Goal: Task Accomplishment & Management: Manage account settings

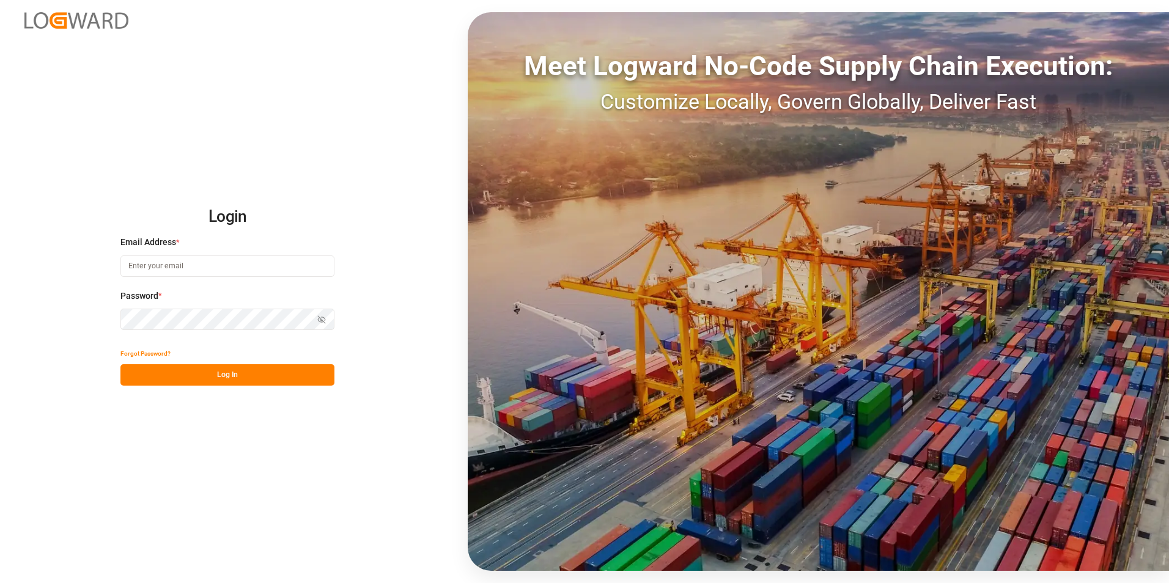
type input "[PERSON_NAME][EMAIL_ADDRESS][PERSON_NAME][DOMAIN_NAME]"
click at [168, 271] on input "[PERSON_NAME][EMAIL_ADDRESS][PERSON_NAME][DOMAIN_NAME]" at bounding box center [227, 266] width 214 height 21
drag, startPoint x: 67, startPoint y: 312, endPoint x: 141, endPoint y: 347, distance: 82.3
click at [67, 312] on div "Login Email Address * robert.manelski@cofresco.com Password * Show password For…" at bounding box center [584, 291] width 1169 height 583
click at [210, 377] on button "Log In" at bounding box center [227, 374] width 214 height 21
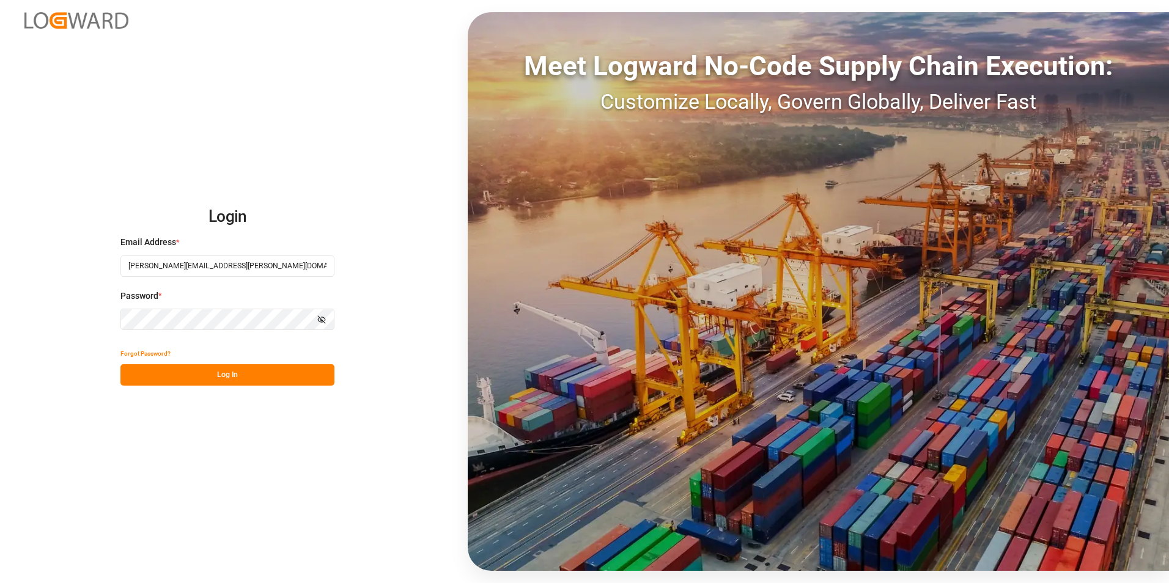
click at [185, 372] on button "Log In" at bounding box center [227, 374] width 214 height 21
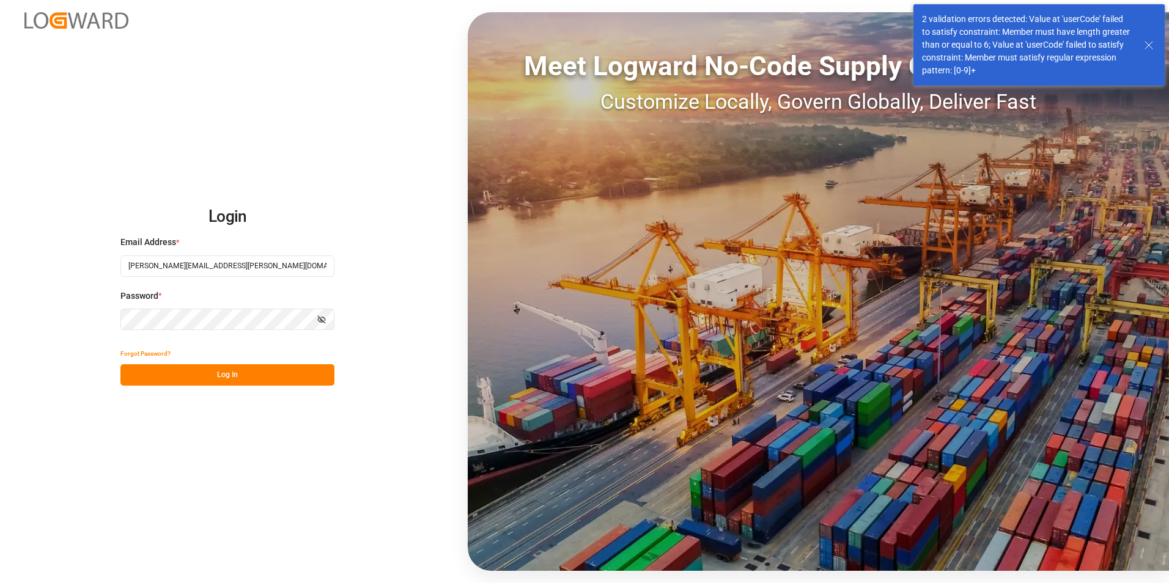
click at [1146, 43] on line at bounding box center [1148, 45] width 7 height 7
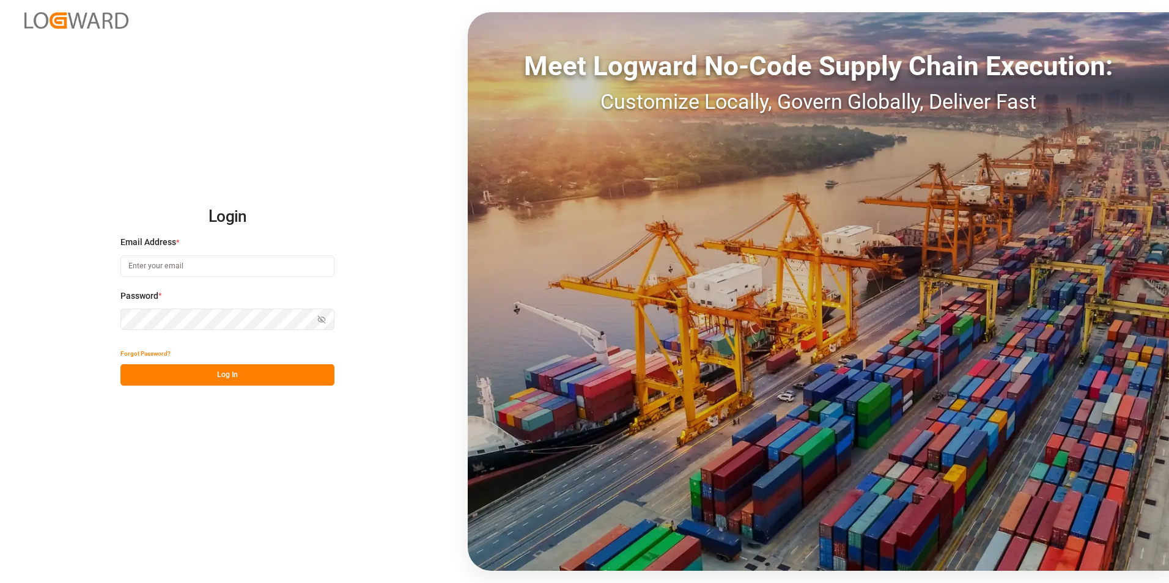
type input "[PERSON_NAME][EMAIL_ADDRESS][PERSON_NAME][DOMAIN_NAME]"
click at [174, 380] on button "Log In" at bounding box center [227, 374] width 214 height 21
click at [50, 11] on div at bounding box center [64, 14] width 128 height 29
click at [152, 378] on button "Log In" at bounding box center [227, 374] width 214 height 21
click at [221, 373] on button "Log In" at bounding box center [227, 374] width 214 height 21
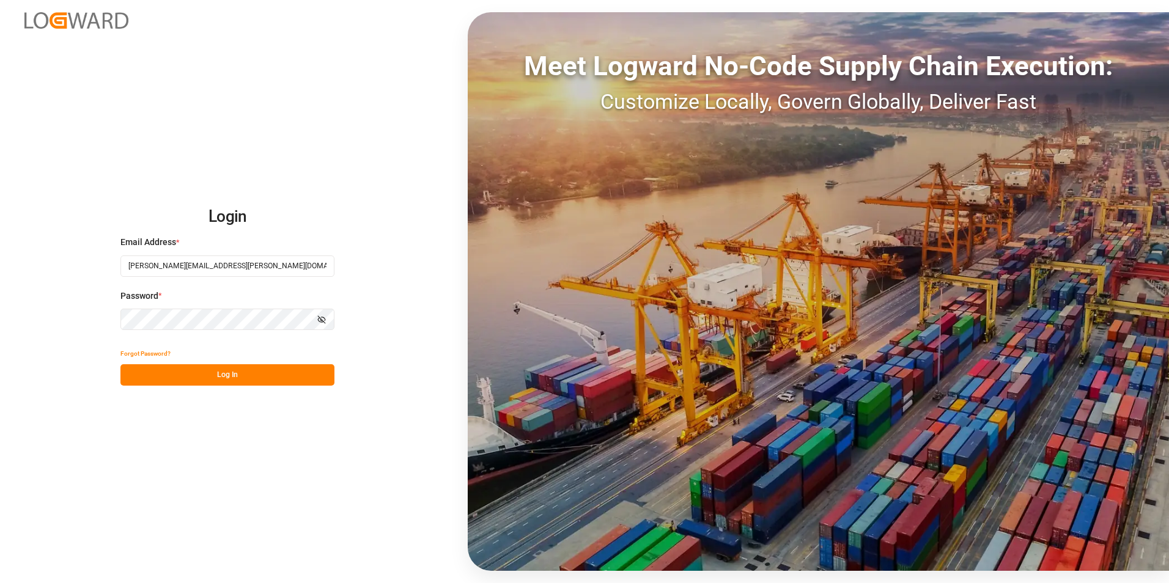
click at [221, 377] on button "Log In" at bounding box center [227, 374] width 214 height 21
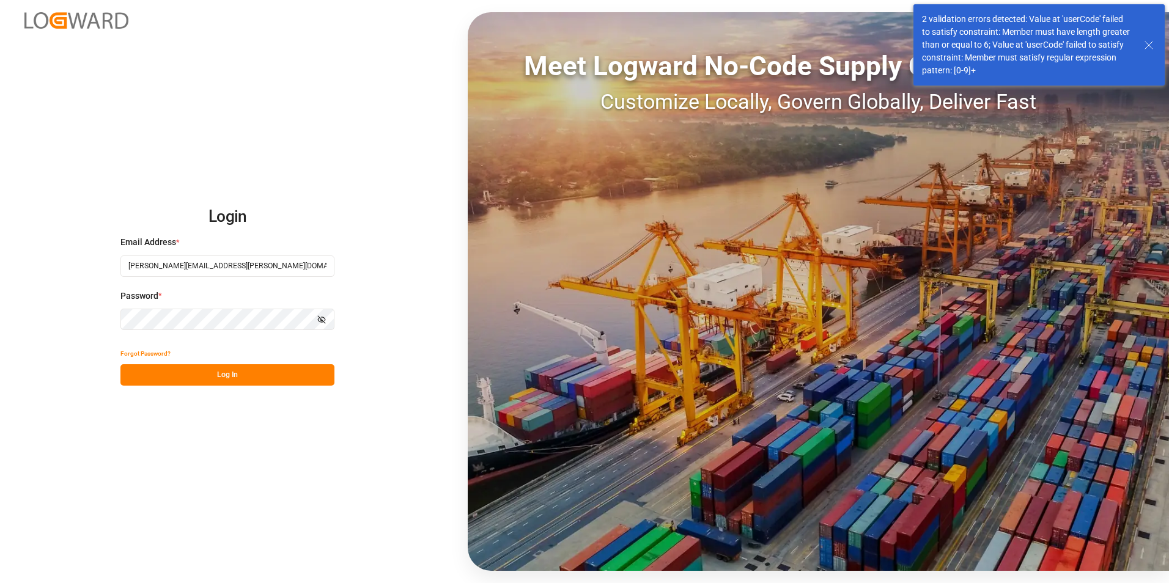
click at [199, 269] on input "[PERSON_NAME][EMAIL_ADDRESS][PERSON_NAME][DOMAIN_NAME]" at bounding box center [227, 266] width 214 height 21
type input "natalia.kulwicka@cofresco.com"
click at [164, 381] on button "Log In" at bounding box center [227, 374] width 214 height 21
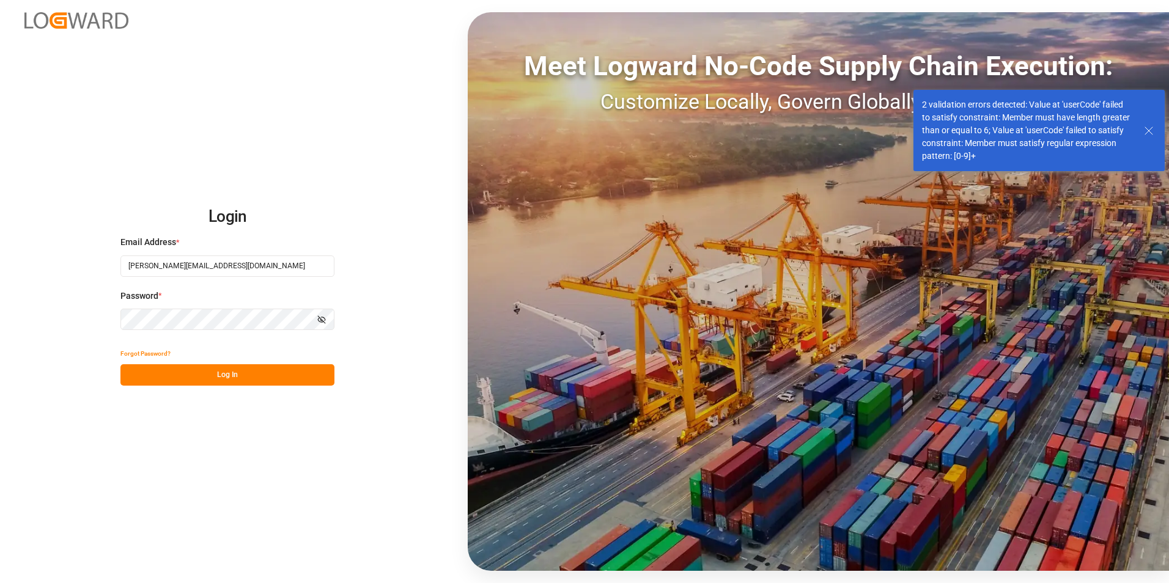
drag, startPoint x: 1148, startPoint y: 128, endPoint x: 1149, endPoint y: 113, distance: 15.3
click at [1148, 128] on icon at bounding box center [1148, 130] width 15 height 15
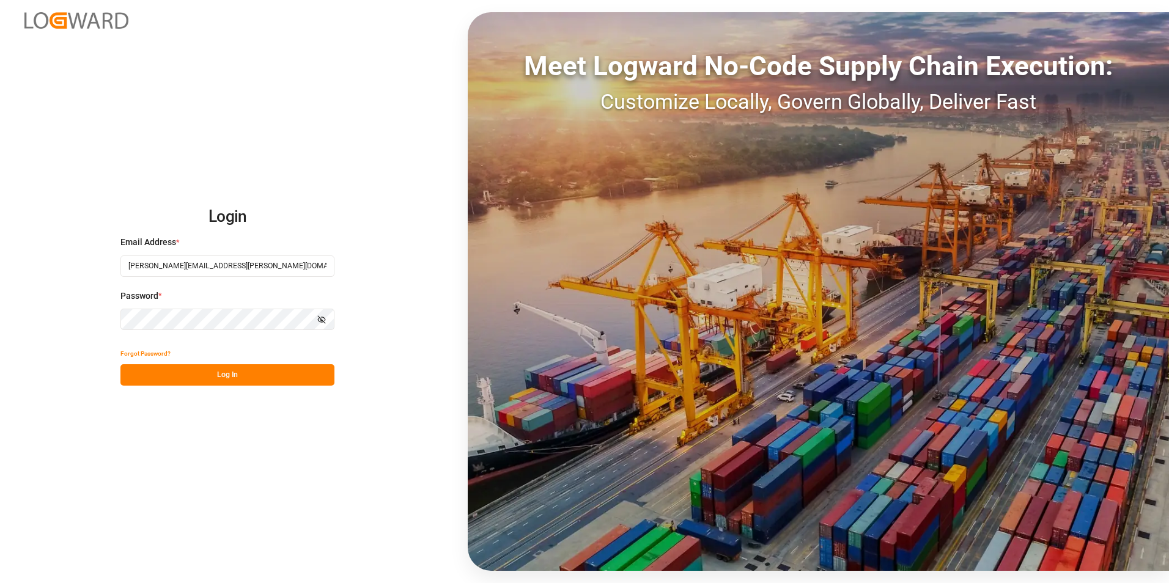
click at [164, 380] on button "Log In" at bounding box center [227, 374] width 214 height 21
click at [320, 314] on button "Show password" at bounding box center [322, 319] width 26 height 21
click at [167, 375] on button "Log In" at bounding box center [227, 374] width 214 height 21
click at [273, 271] on input "[PERSON_NAME][EMAIL_ADDRESS][PERSON_NAME][DOMAIN_NAME]" at bounding box center [227, 266] width 214 height 21
click at [145, 376] on button "Log In" at bounding box center [227, 374] width 214 height 21
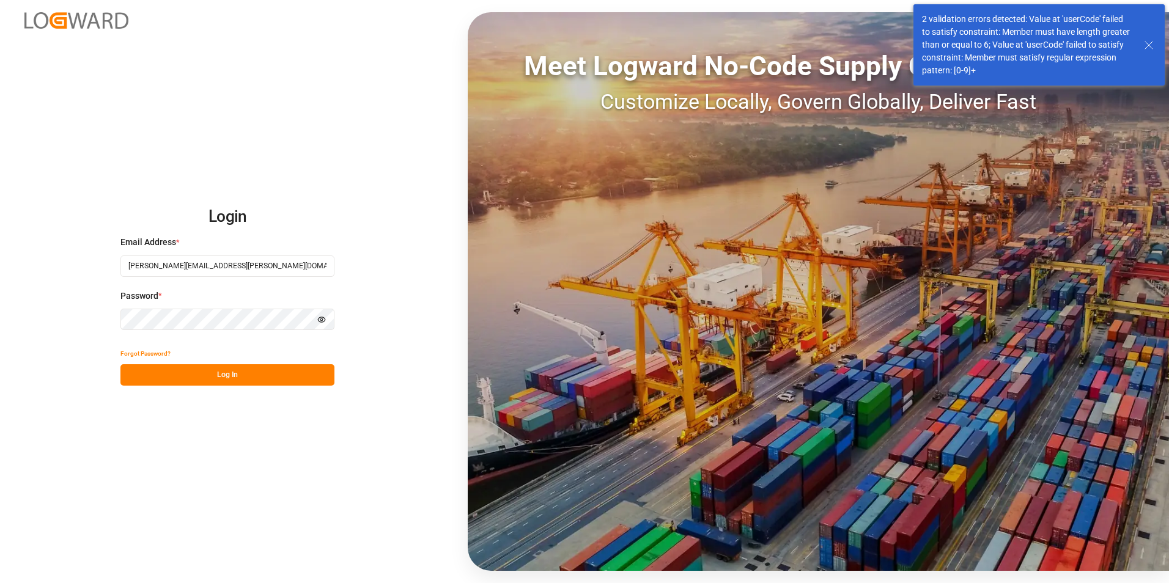
click at [215, 263] on input "[PERSON_NAME][EMAIL_ADDRESS][PERSON_NAME][DOMAIN_NAME]" at bounding box center [227, 266] width 214 height 21
type input "natalia.kulwicka@cofresco.com"
click at [152, 372] on button "Log In" at bounding box center [227, 374] width 214 height 21
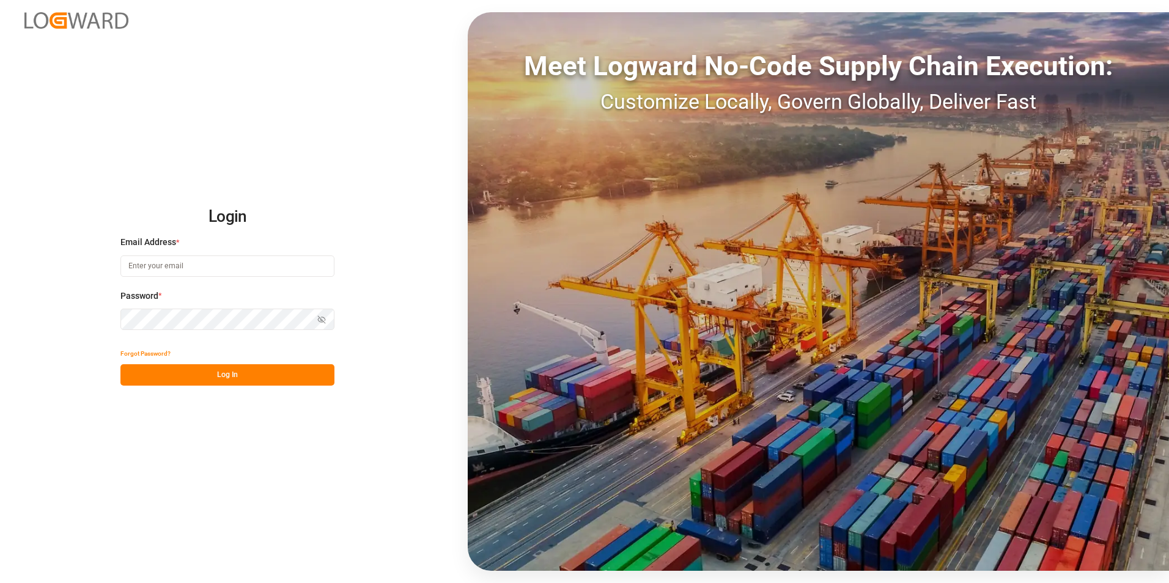
type input "[PERSON_NAME][EMAIL_ADDRESS][PERSON_NAME][DOMAIN_NAME]"
drag, startPoint x: 255, startPoint y: 265, endPoint x: 70, endPoint y: 264, distance: 185.2
click at [72, 264] on div "Login Email Address * robert.manelski@cofresco.com Password * Show password For…" at bounding box center [584, 291] width 1169 height 583
click at [42, 262] on div "Login Email Address * robert.manelski@cofresco.com Password * Show password For…" at bounding box center [584, 291] width 1169 height 583
click at [180, 485] on div "Login Email Address * robert.manelski@cofresco.com Password * Show password For…" at bounding box center [584, 291] width 1169 height 583
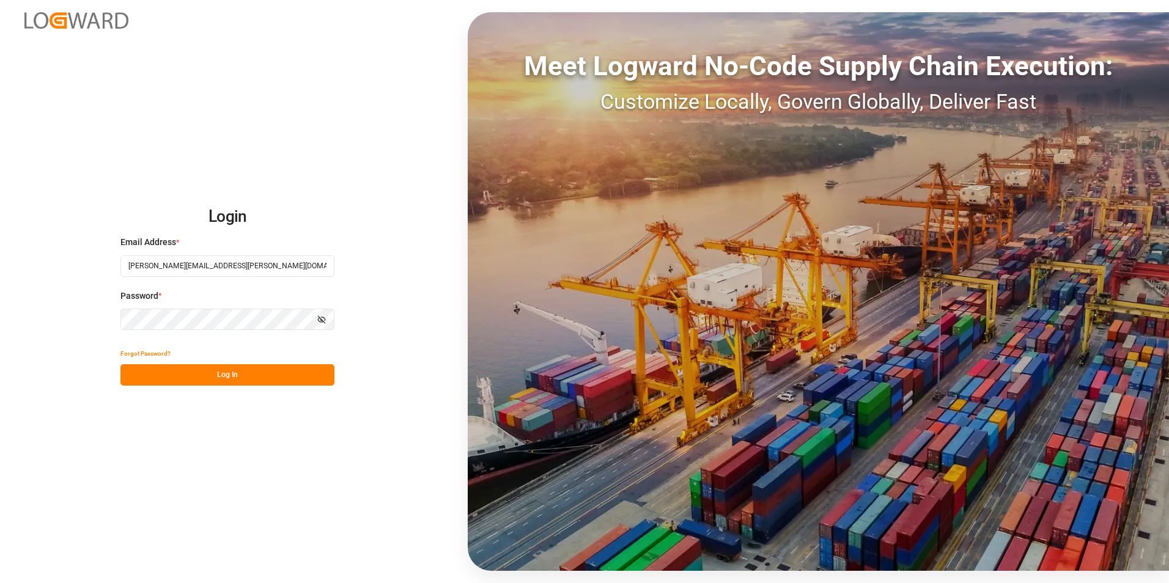
click at [191, 264] on input "[PERSON_NAME][EMAIL_ADDRESS][PERSON_NAME][DOMAIN_NAME]" at bounding box center [227, 266] width 214 height 21
click at [253, 266] on input "[PERSON_NAME][EMAIL_ADDRESS][PERSON_NAME][DOMAIN_NAME]" at bounding box center [227, 266] width 214 height 21
click at [169, 374] on button "Log In" at bounding box center [227, 374] width 214 height 21
click at [186, 370] on button "Log In" at bounding box center [227, 374] width 214 height 21
click at [218, 268] on input "[PERSON_NAME][EMAIL_ADDRESS][PERSON_NAME][DOMAIN_NAME]" at bounding box center [227, 266] width 214 height 21
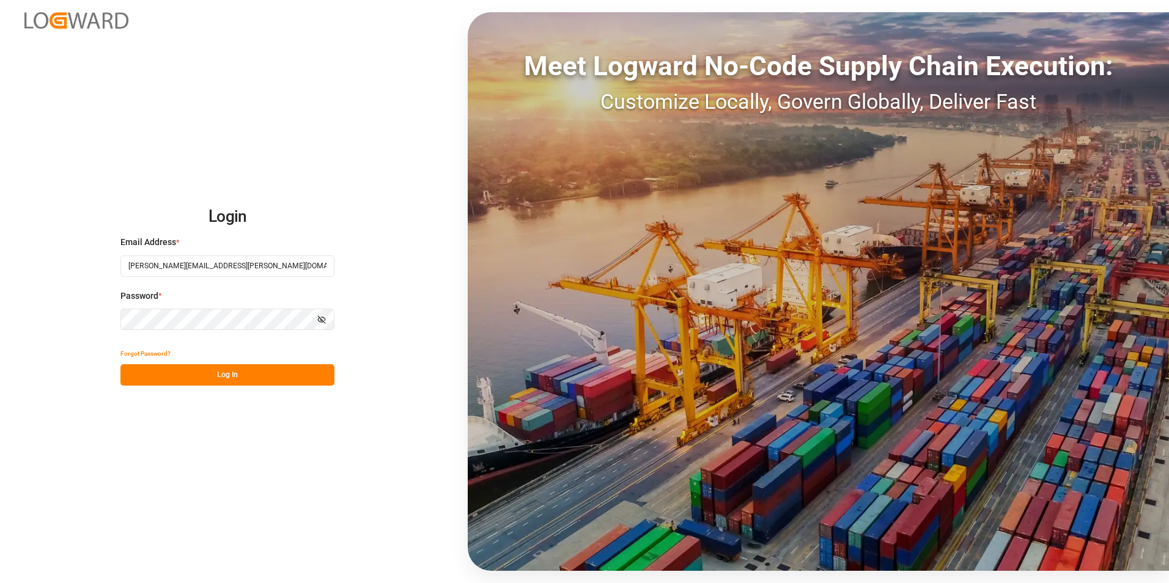
click at [396, 186] on div "Login Email Address * robert.manelski@cofresco.com Password * Show password For…" at bounding box center [584, 291] width 1169 height 583
click at [204, 276] on input "[PERSON_NAME][EMAIL_ADDRESS][PERSON_NAME][DOMAIN_NAME]" at bounding box center [227, 266] width 214 height 21
click at [213, 376] on button "Log In" at bounding box center [227, 374] width 214 height 21
click at [322, 315] on icon "button" at bounding box center [321, 319] width 9 height 9
click at [183, 265] on input "[PERSON_NAME][EMAIL_ADDRESS][PERSON_NAME][DOMAIN_NAME]" at bounding box center [227, 266] width 214 height 21
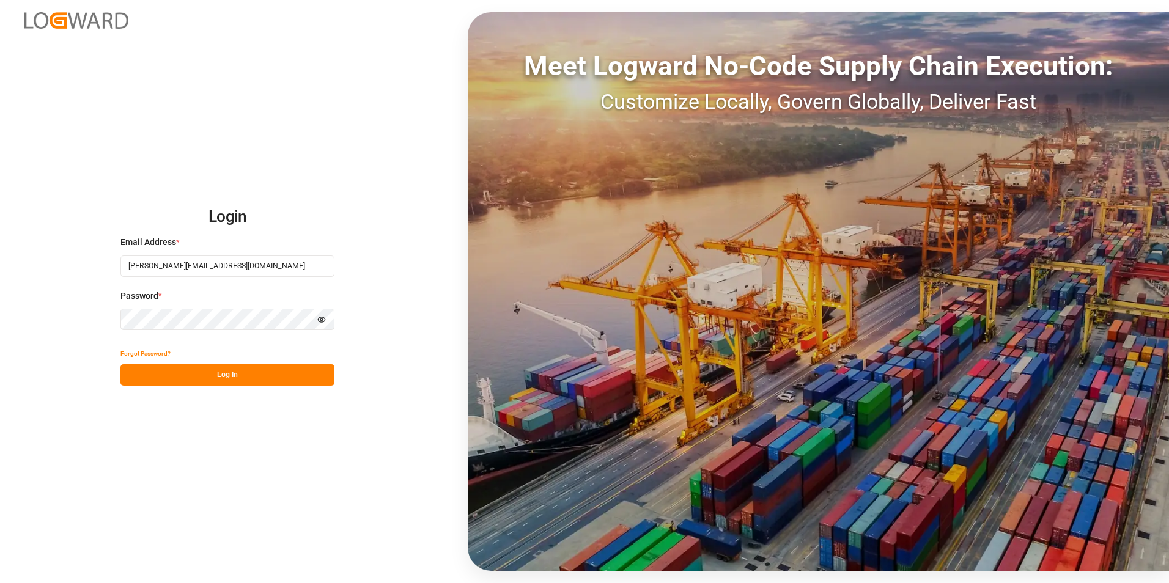
click at [166, 374] on button "Log In" at bounding box center [227, 374] width 214 height 21
click at [168, 377] on button "Log In" at bounding box center [227, 374] width 214 height 21
click at [181, 260] on input "[PERSON_NAME][EMAIL_ADDRESS][DOMAIN_NAME]" at bounding box center [227, 266] width 214 height 21
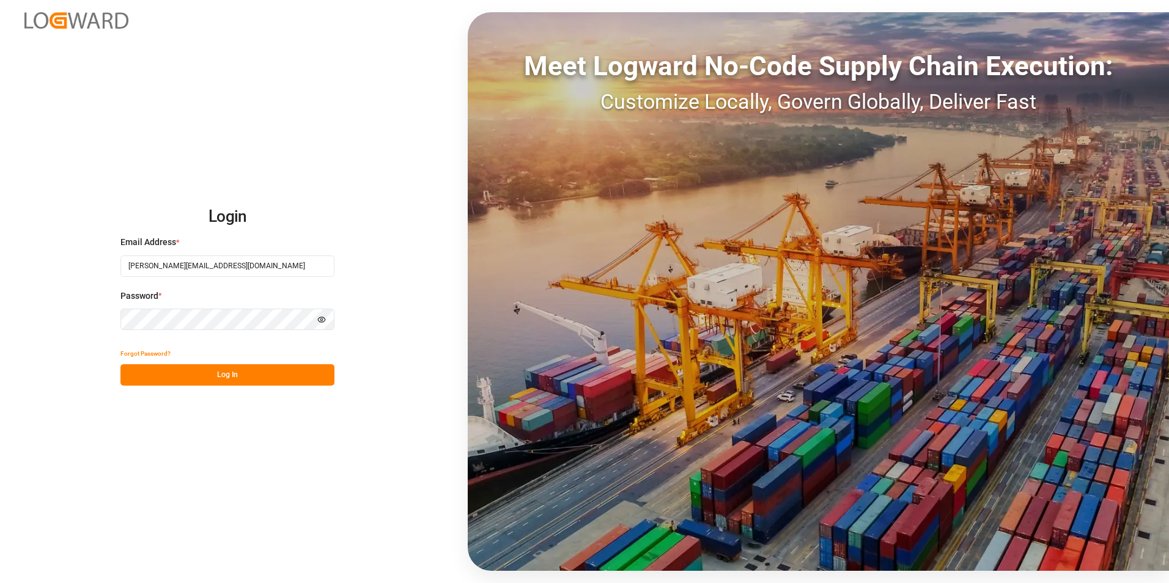
type input "[PERSON_NAME][EMAIL_ADDRESS][PERSON_NAME][DOMAIN_NAME]"
click at [257, 270] on input "[PERSON_NAME][EMAIL_ADDRESS][PERSON_NAME][DOMAIN_NAME]" at bounding box center [227, 266] width 214 height 21
